Goal: Browse casually: Explore the website without a specific task or goal

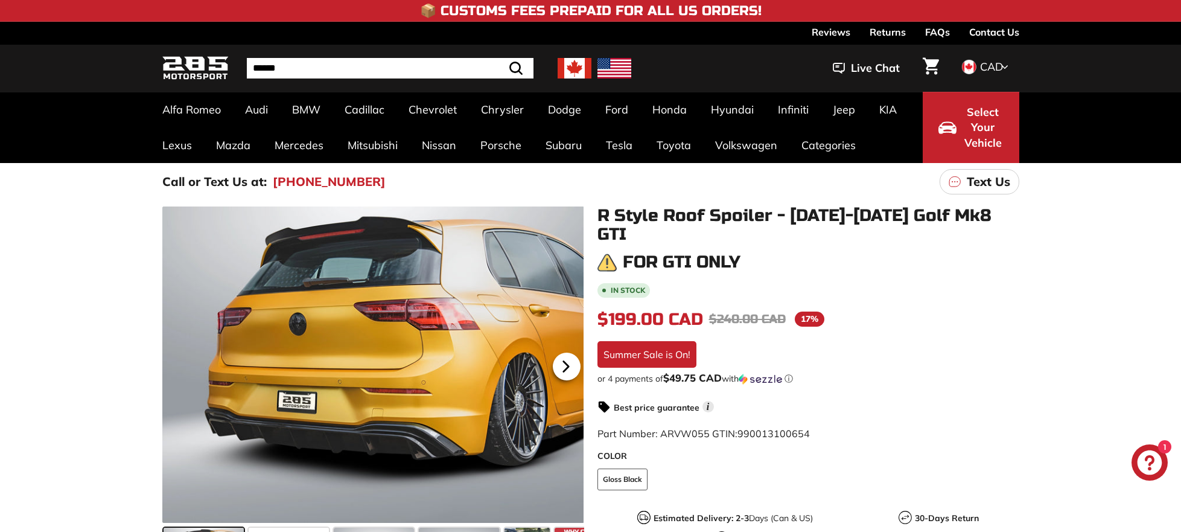
click at [569, 362] on icon at bounding box center [566, 366] width 28 height 28
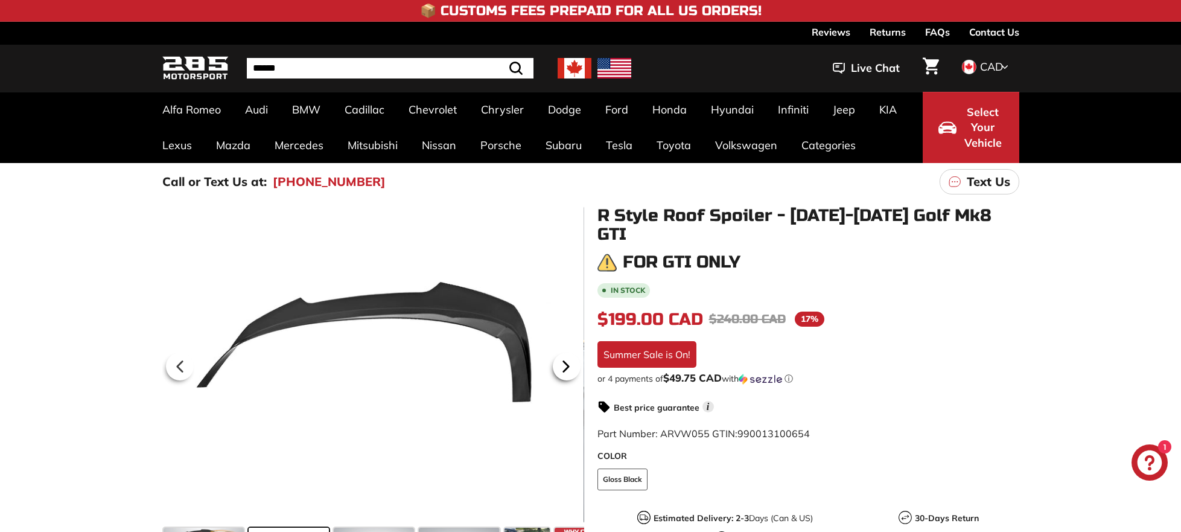
click at [569, 362] on icon at bounding box center [566, 366] width 28 height 28
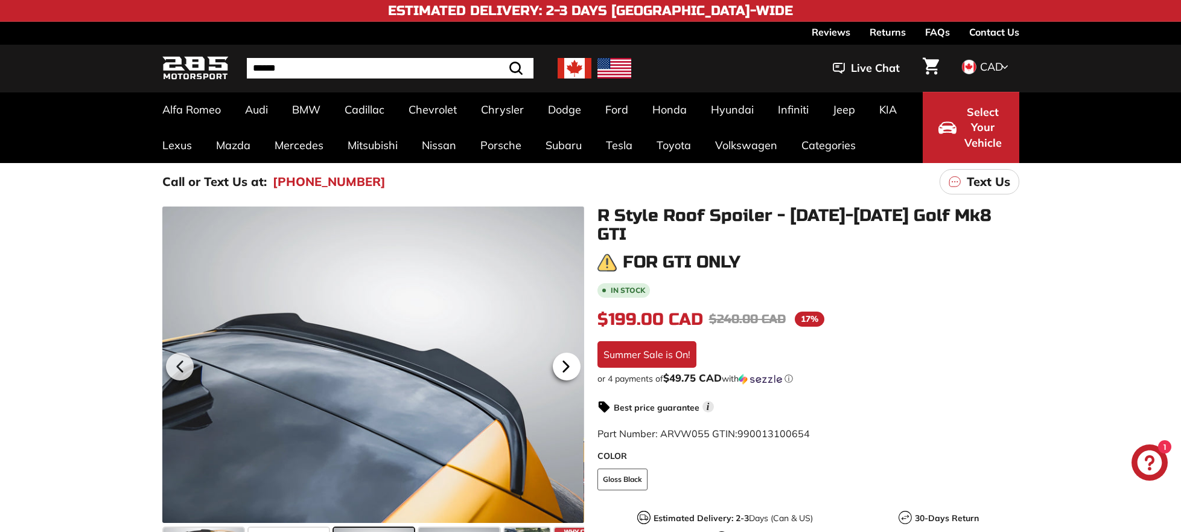
click at [569, 362] on icon at bounding box center [566, 366] width 28 height 28
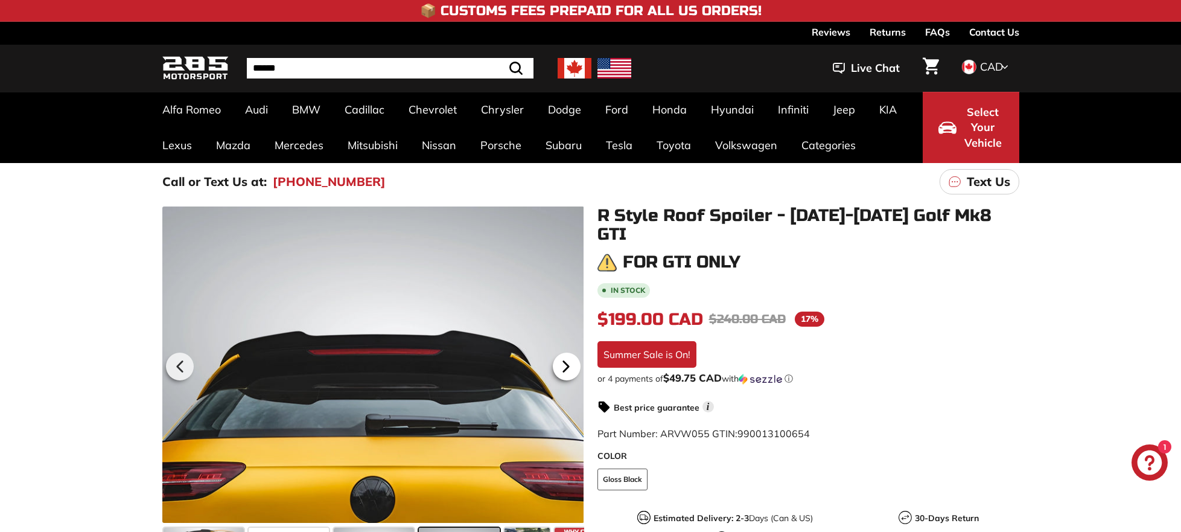
click at [569, 362] on icon at bounding box center [566, 366] width 28 height 28
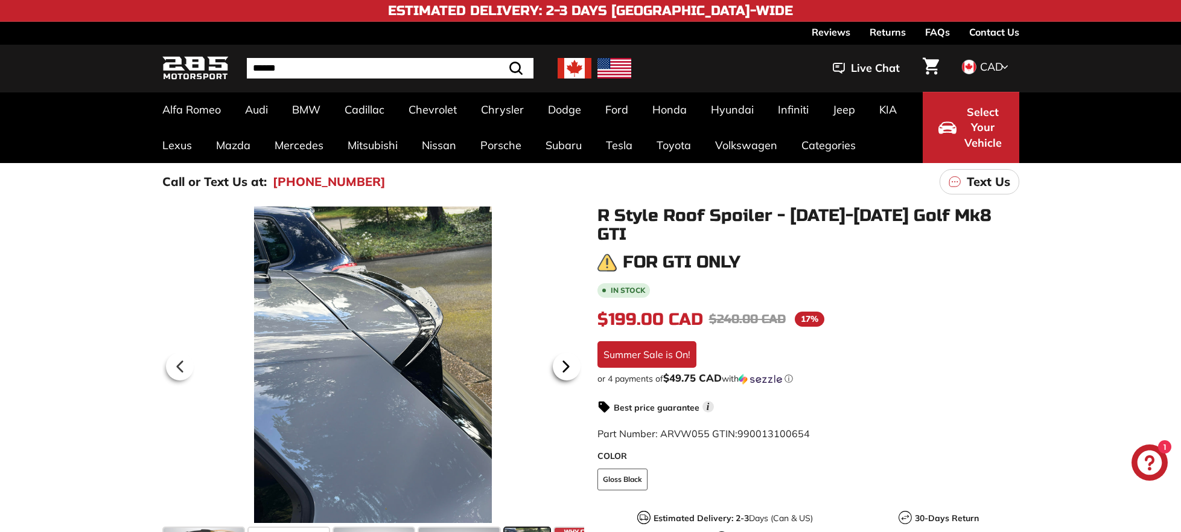
click at [569, 362] on icon at bounding box center [566, 366] width 28 height 28
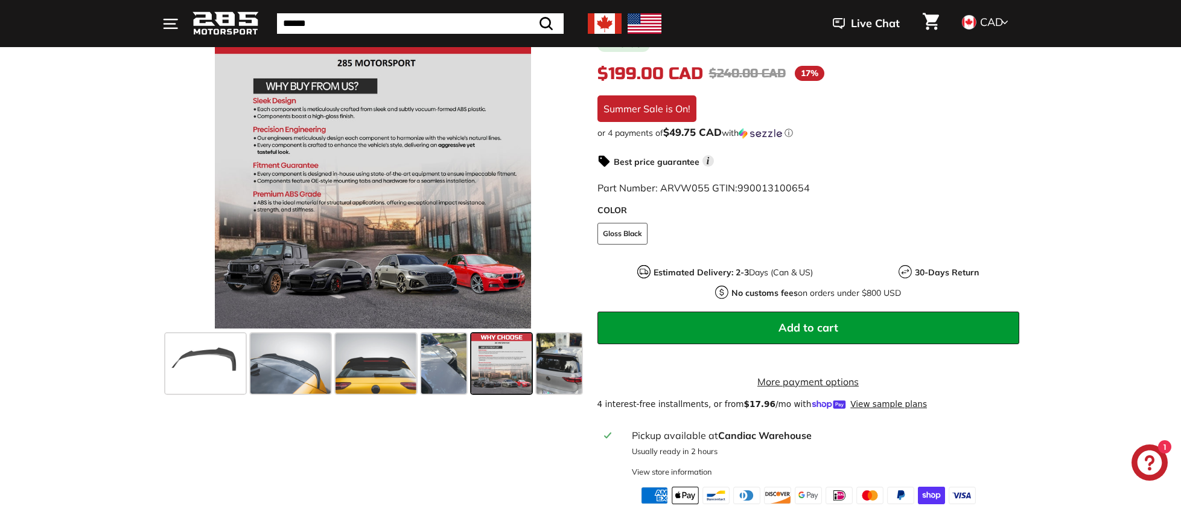
scroll to position [248, 0]
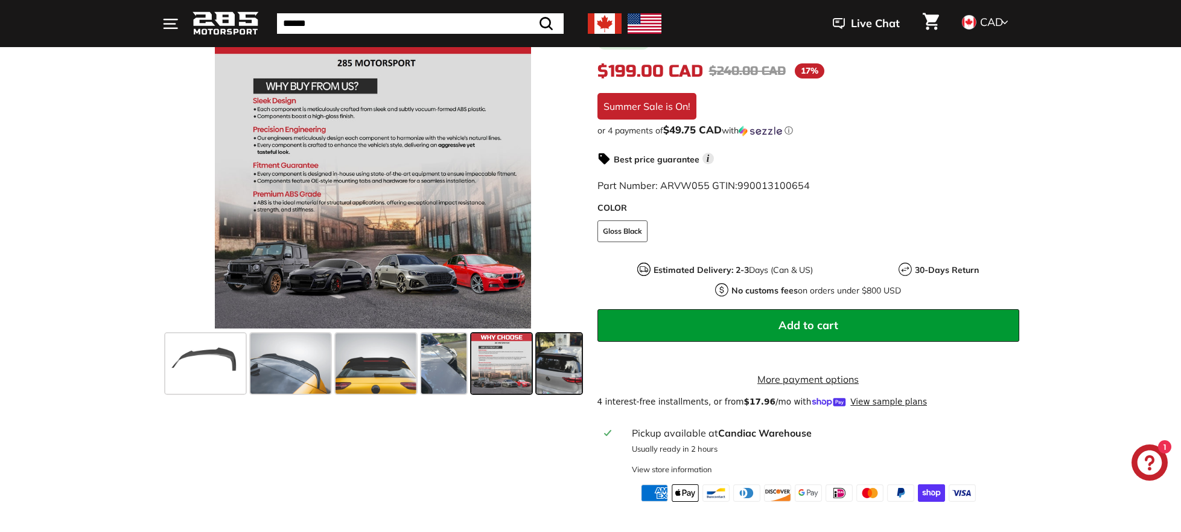
click at [561, 367] on span at bounding box center [559, 363] width 45 height 60
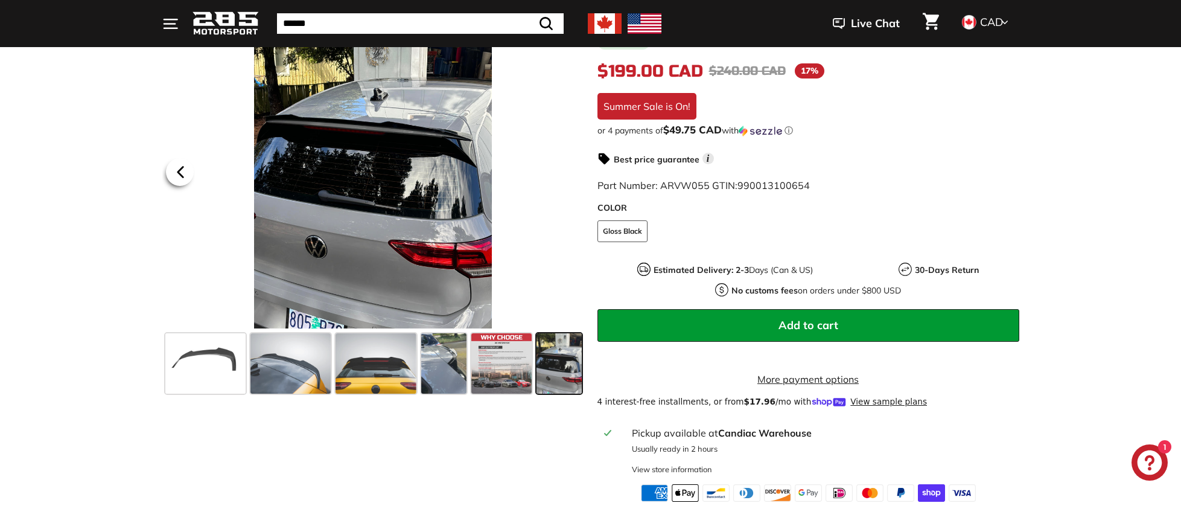
click at [177, 169] on icon at bounding box center [181, 172] width 28 height 28
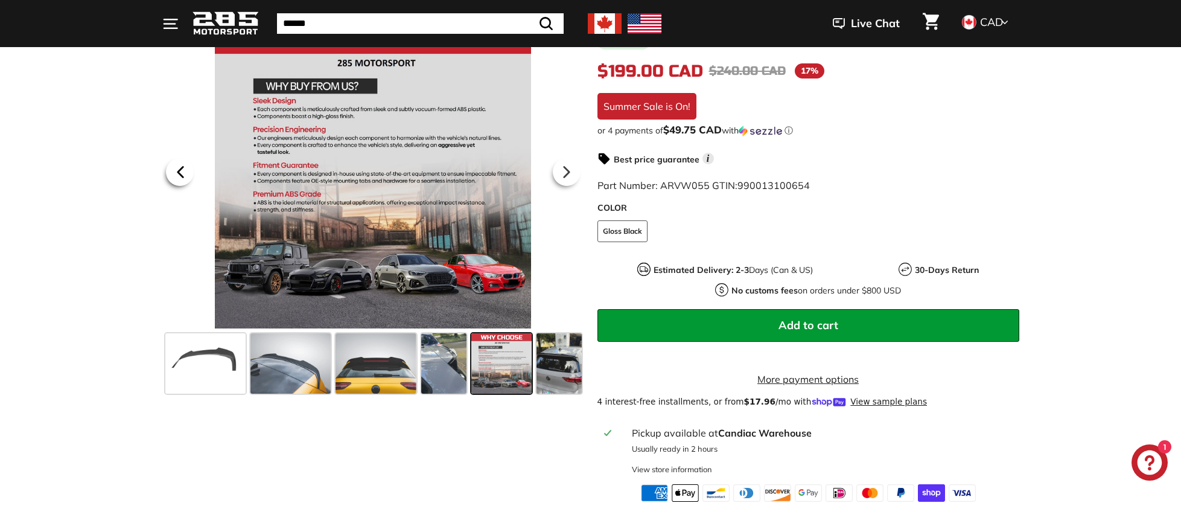
click at [177, 169] on icon at bounding box center [181, 172] width 28 height 28
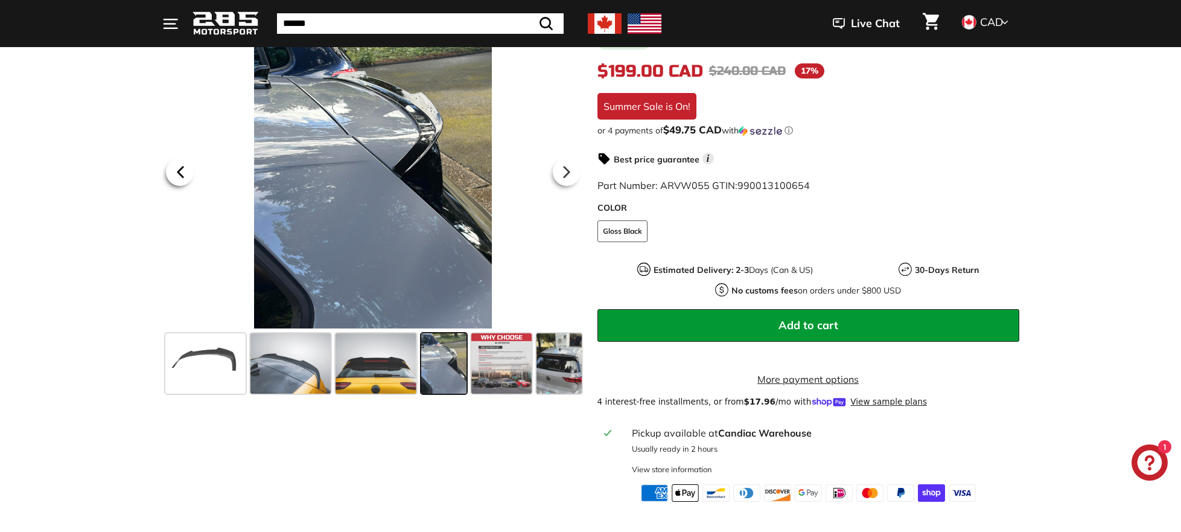
click at [177, 169] on icon at bounding box center [181, 172] width 28 height 28
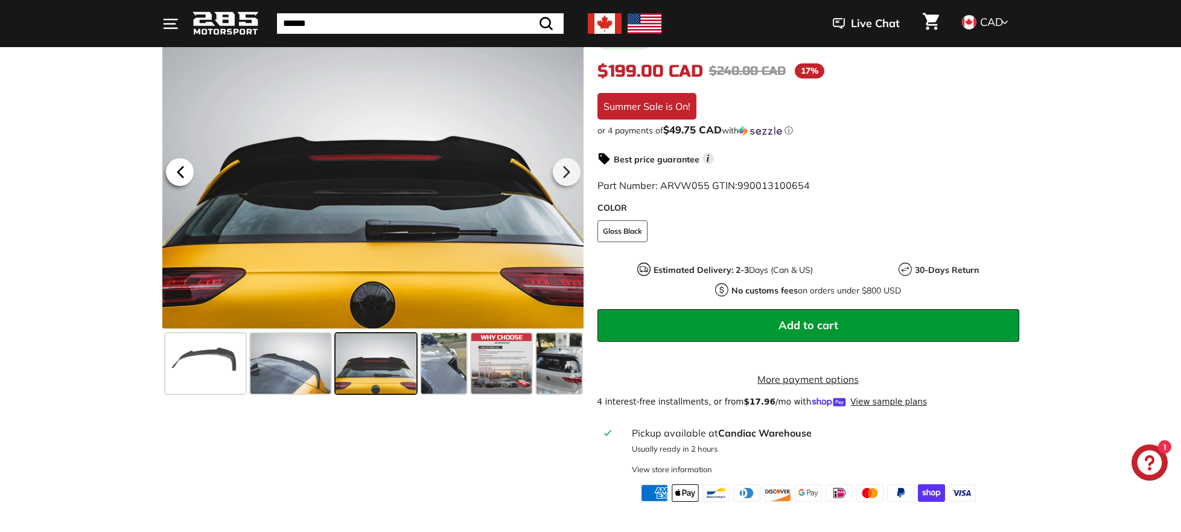
click at [176, 167] on icon at bounding box center [181, 172] width 28 height 28
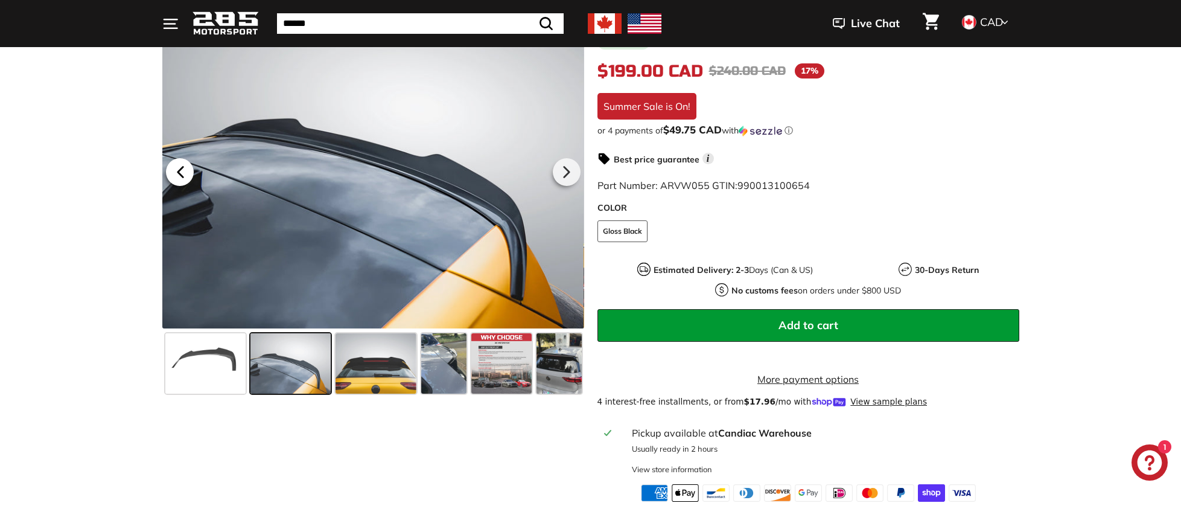
click at [184, 176] on icon at bounding box center [181, 172] width 28 height 28
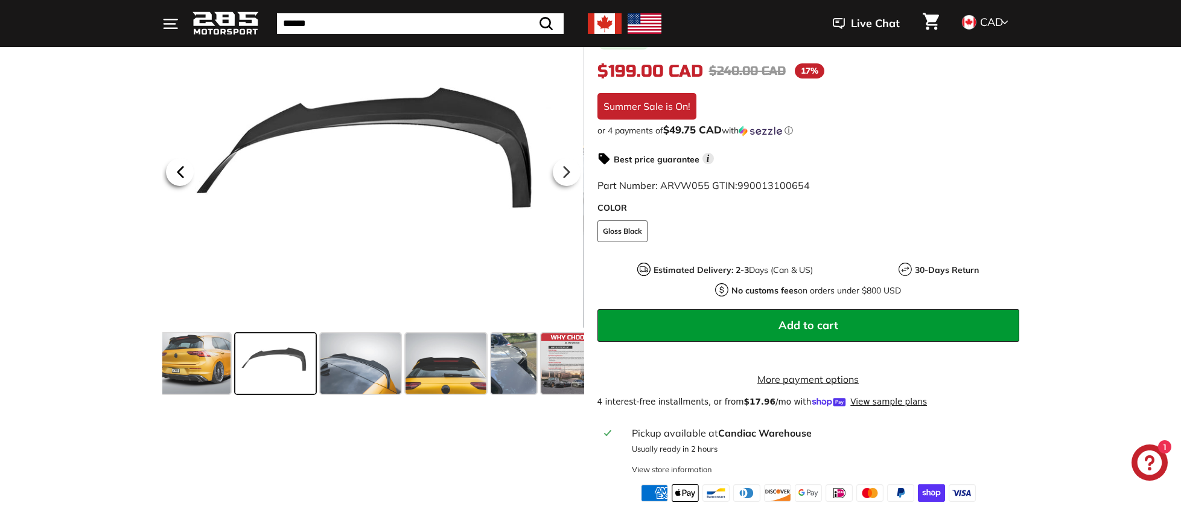
scroll to position [0, 0]
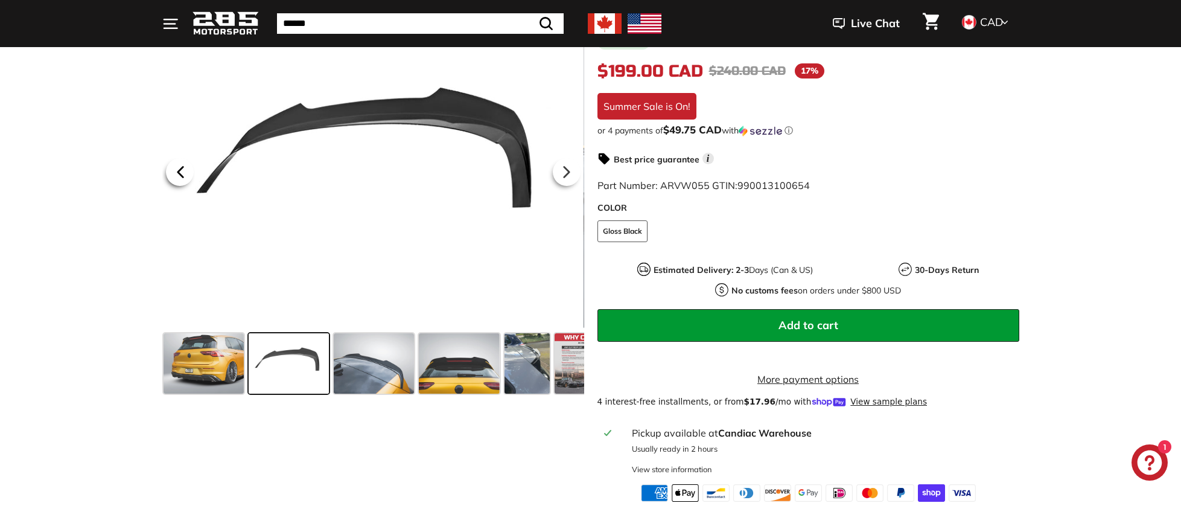
click at [184, 176] on icon at bounding box center [181, 172] width 28 height 28
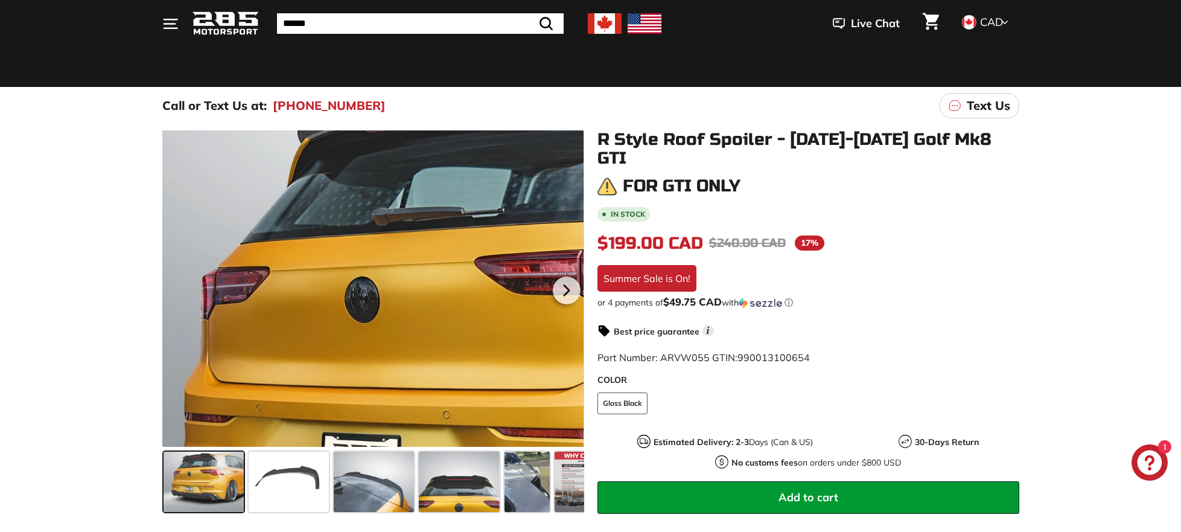
scroll to position [68, 0]
